Goal: Complete application form

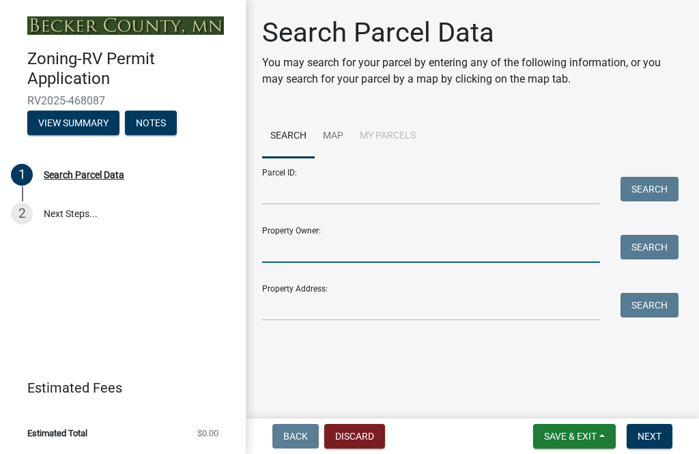
click at [281, 241] on input "Property Owner:" at bounding box center [431, 249] width 338 height 28
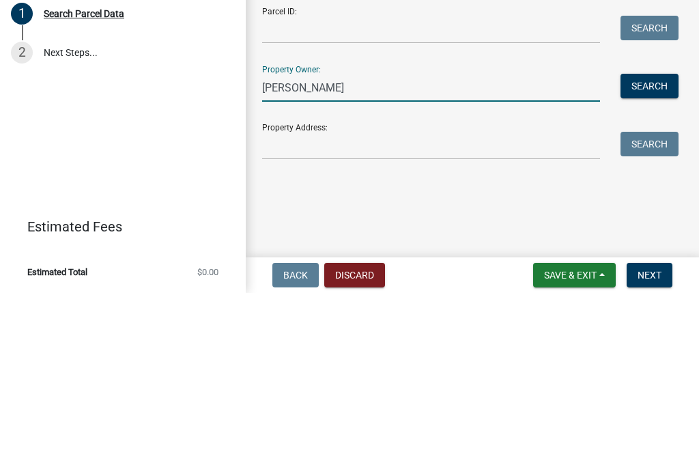
type input "[PERSON_NAME]"
click at [646, 235] on button "Search" at bounding box center [649, 247] width 58 height 25
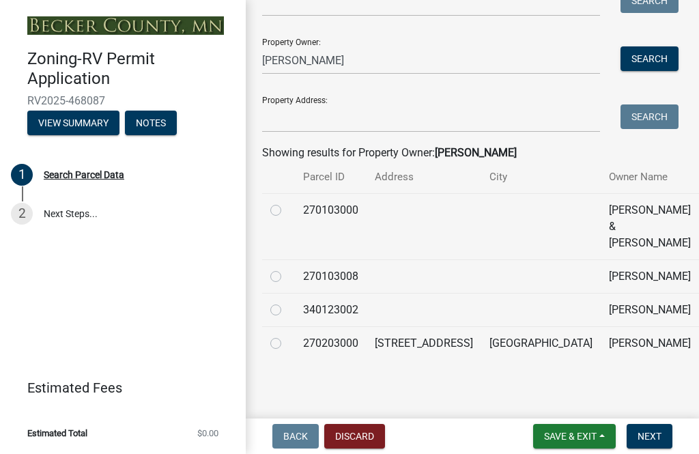
scroll to position [253, 0]
click at [287, 302] on label at bounding box center [287, 302] width 0 height 0
click at [287, 302] on input "radio" at bounding box center [291, 306] width 9 height 9
radio input "true"
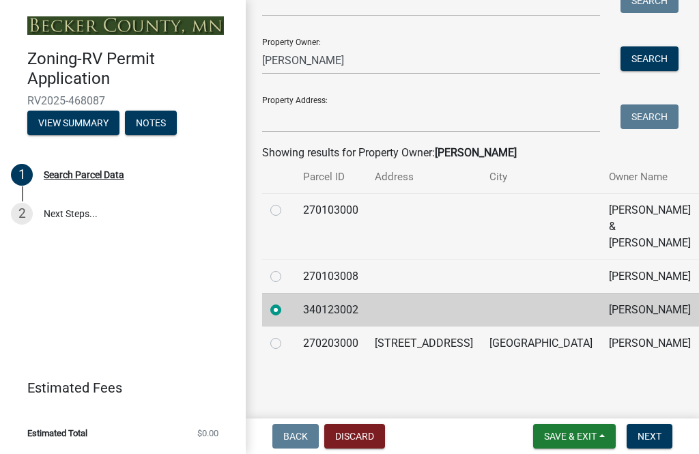
click at [655, 435] on span "Next" at bounding box center [650, 436] width 24 height 11
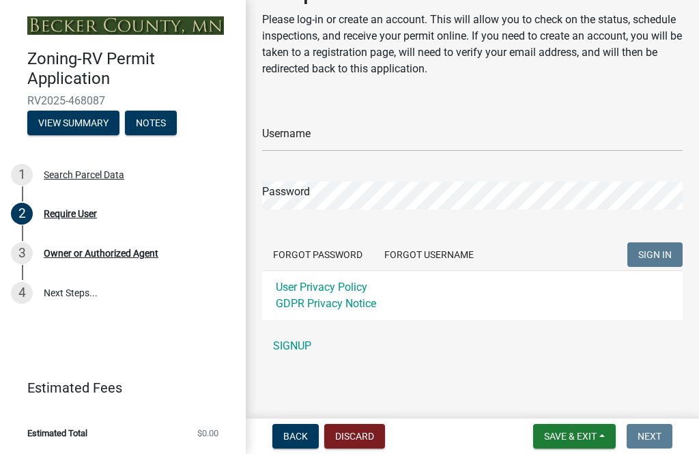
scroll to position [43, 0]
click at [296, 347] on link "SIGNUP" at bounding box center [472, 345] width 420 height 27
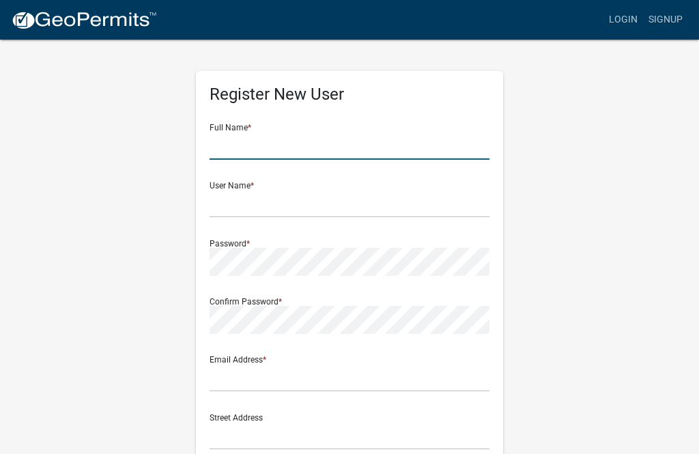
click at [231, 141] on input "text" at bounding box center [350, 146] width 280 height 28
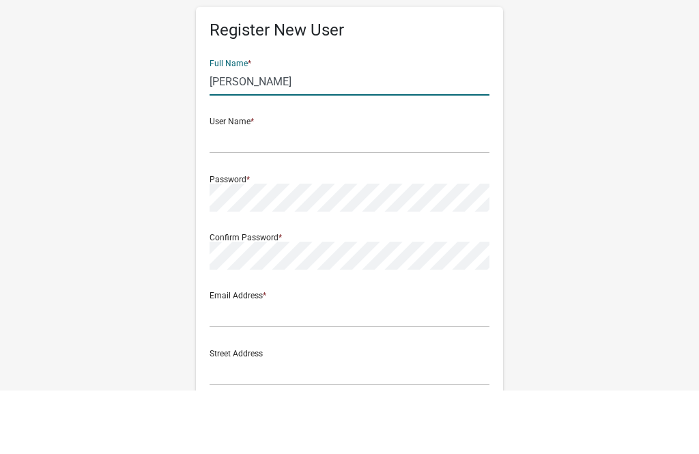
type input "[PERSON_NAME]"
click at [223, 190] on input "text" at bounding box center [350, 204] width 280 height 28
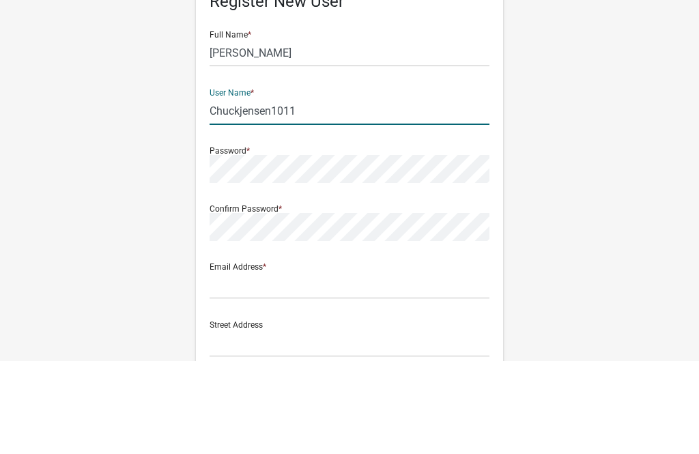
type input "Chuckjensen1011"
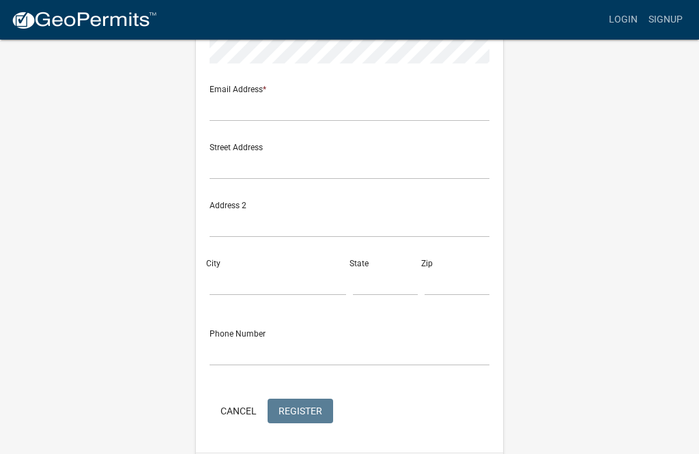
scroll to position [147, 0]
